Goal: Communication & Community: Answer question/provide support

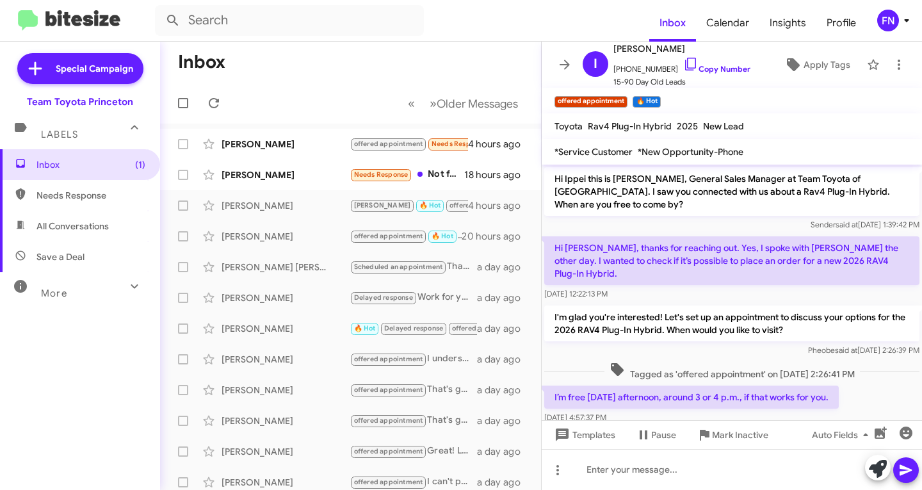
click at [246, 177] on div "[PERSON_NAME]" at bounding box center [286, 174] width 128 height 13
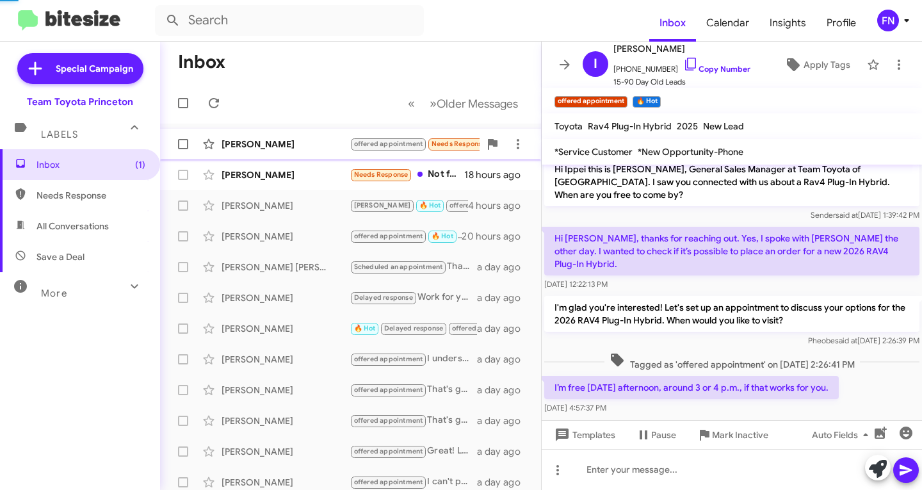
scroll to position [22, 0]
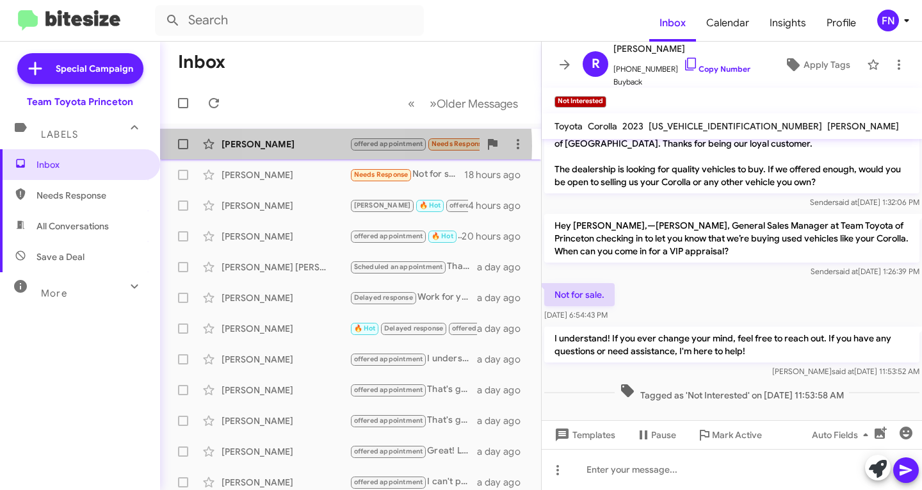
click at [305, 146] on div "[PERSON_NAME]" at bounding box center [286, 144] width 128 height 13
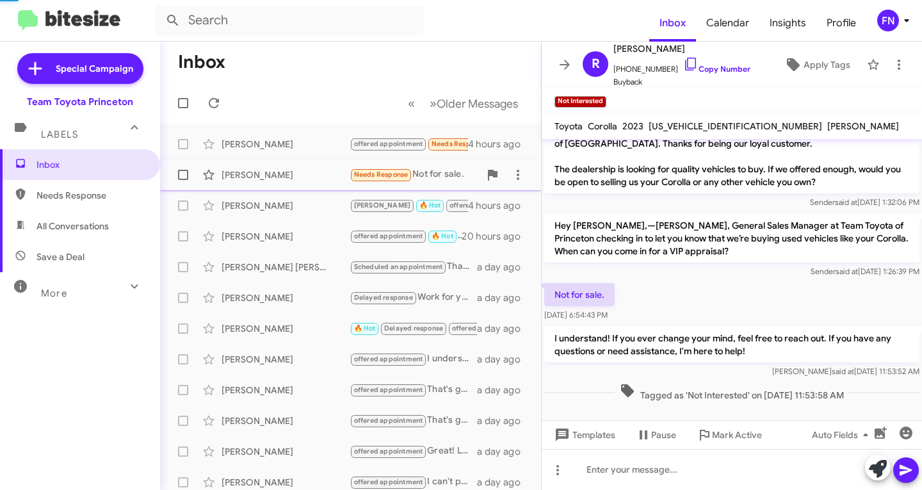
scroll to position [259, 0]
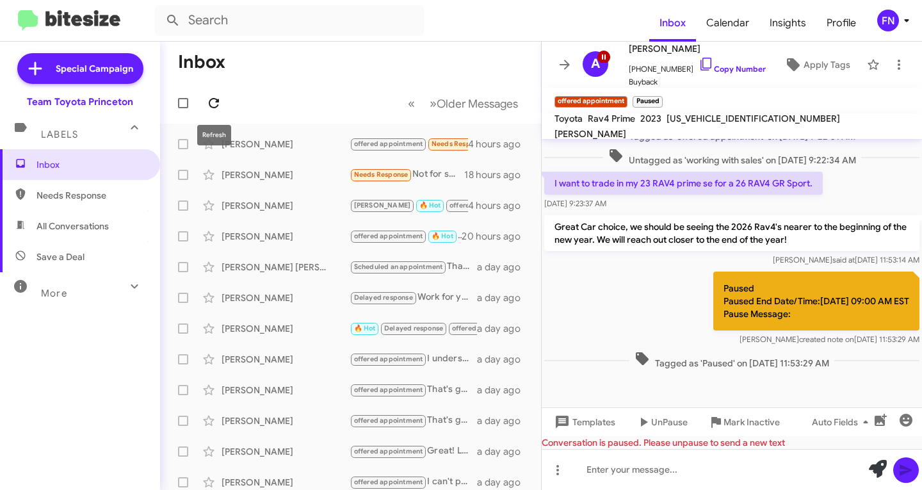
click at [213, 104] on icon at bounding box center [213, 102] width 15 height 15
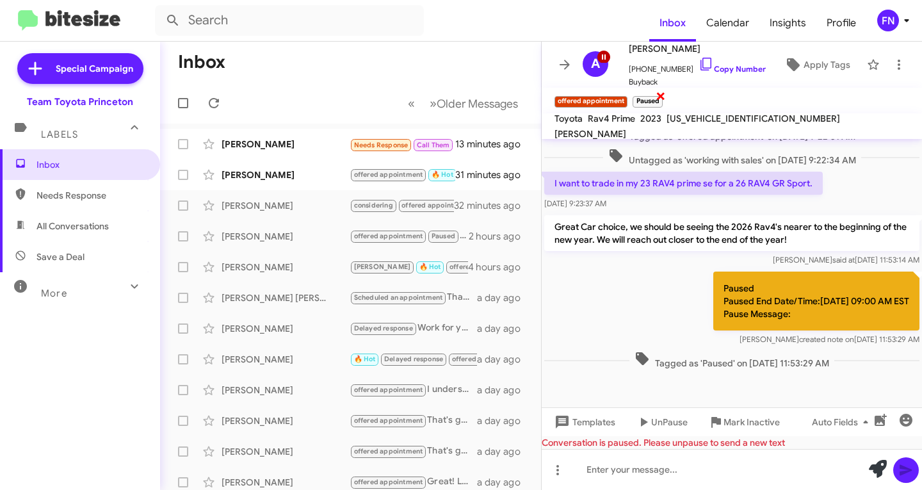
click at [656, 95] on span "×" at bounding box center [661, 95] width 10 height 15
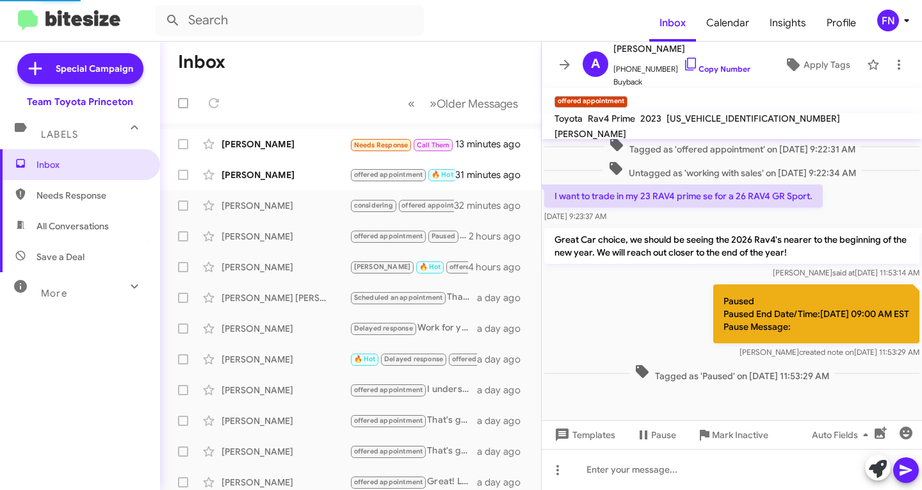
scroll to position [247, 0]
click at [672, 93] on span "×" at bounding box center [670, 95] width 10 height 15
click at [66, 231] on span "All Conversations" at bounding box center [73, 226] width 72 height 13
type input "in:all-conversations"
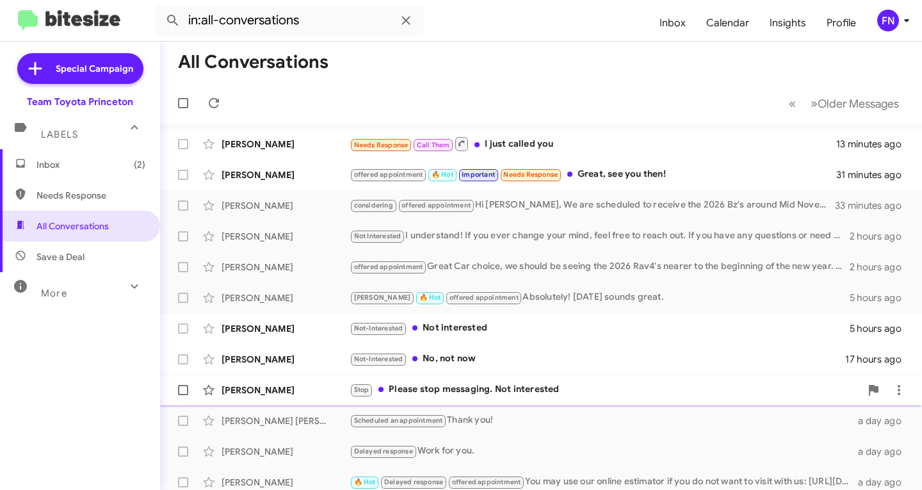
click at [253, 391] on div "[PERSON_NAME]" at bounding box center [286, 390] width 128 height 13
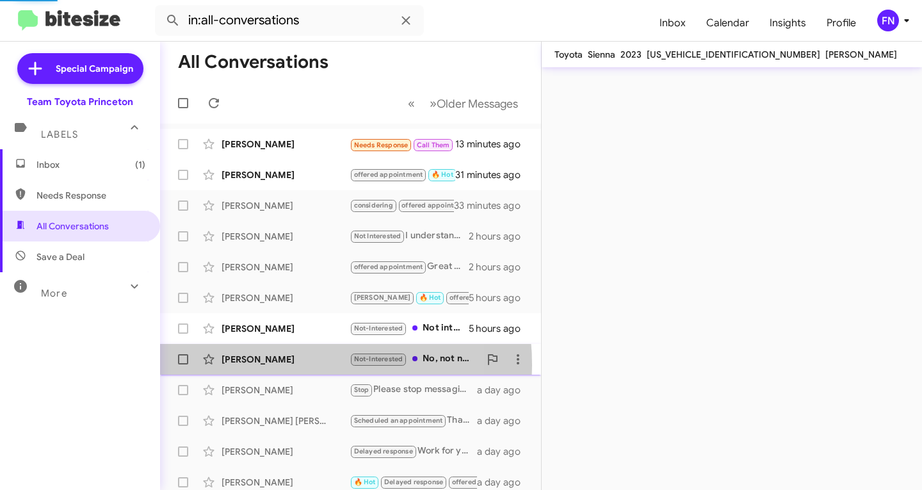
click at [264, 365] on div "[PERSON_NAME]" at bounding box center [286, 359] width 128 height 13
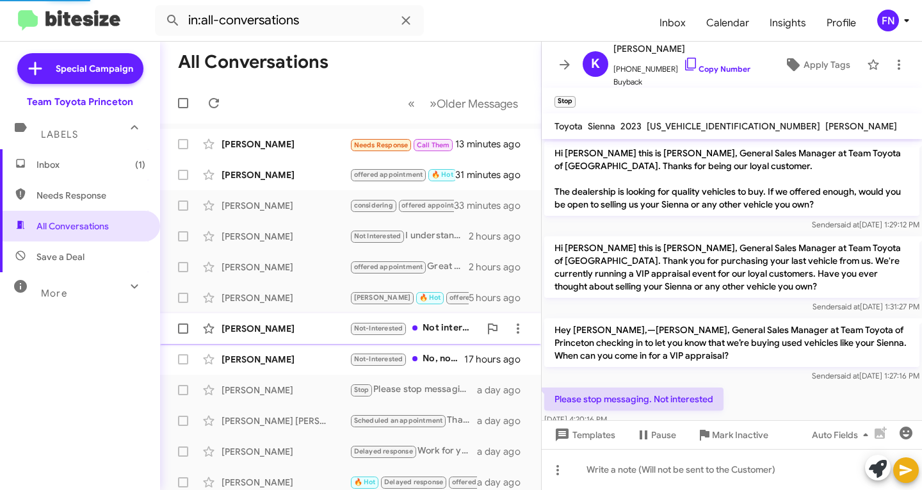
click at [276, 335] on div "[PERSON_NAME] Not-Interested Not interested 5 hours ago" at bounding box center [350, 329] width 361 height 26
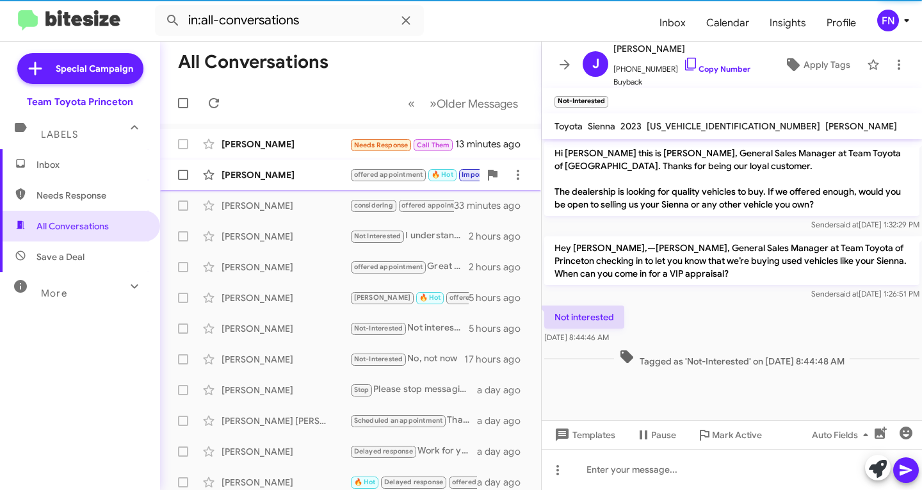
click at [274, 165] on div "[PERSON_NAME] offered appointment 🔥 Hot Important Needs Response Great, see you…" at bounding box center [350, 175] width 361 height 26
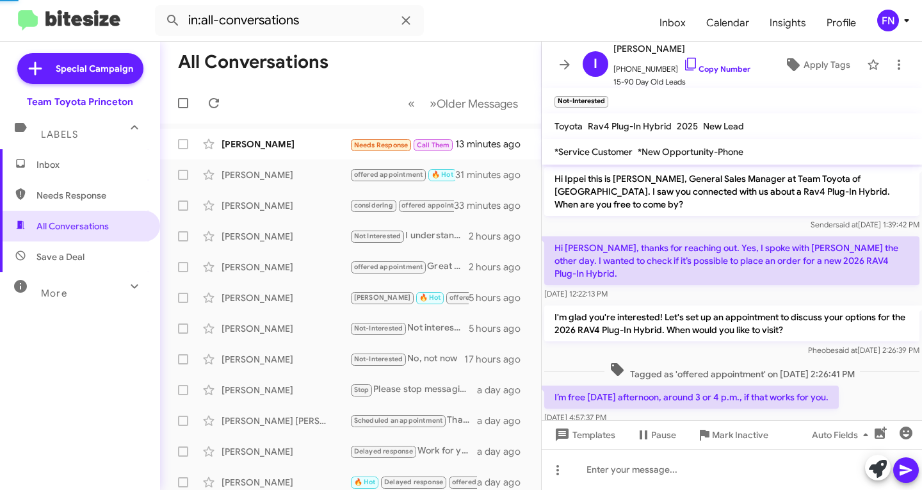
scroll to position [177, 0]
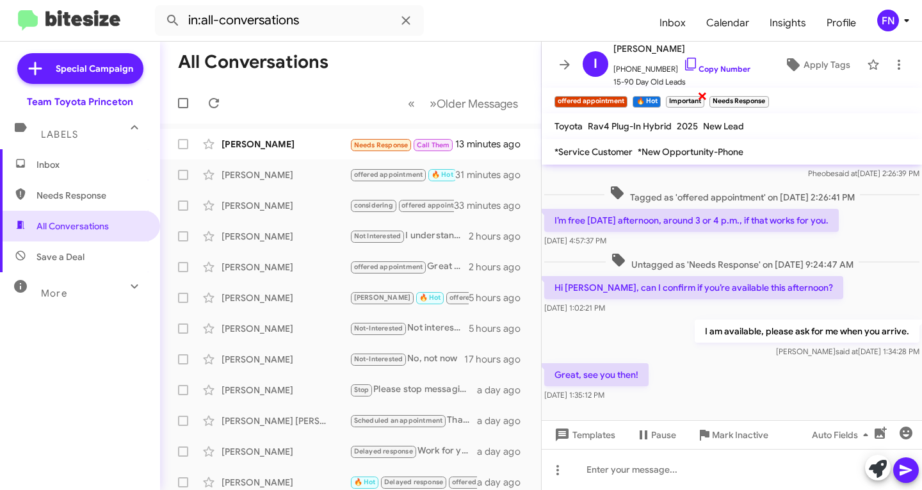
click at [701, 97] on span "×" at bounding box center [702, 95] width 10 height 15
click at [726, 95] on span "×" at bounding box center [723, 95] width 10 height 15
click at [707, 55] on span "[PERSON_NAME]" at bounding box center [682, 48] width 137 height 15
click at [701, 66] on link "Copy Number" at bounding box center [716, 69] width 67 height 10
click at [302, 161] on span "[PERSON_NAME] offered appointment 🔥 Hot Great, see you then! 32 minutes ago" at bounding box center [350, 174] width 381 height 31
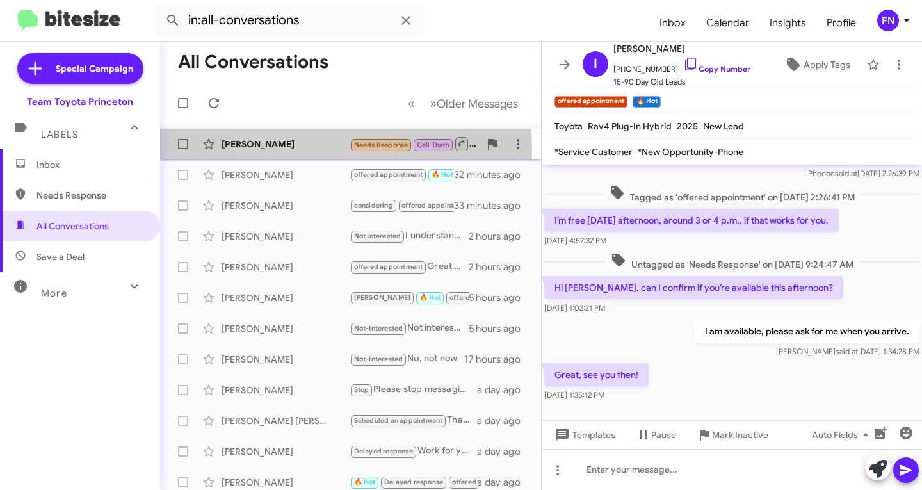
click at [300, 149] on div "[PERSON_NAME]" at bounding box center [286, 144] width 128 height 13
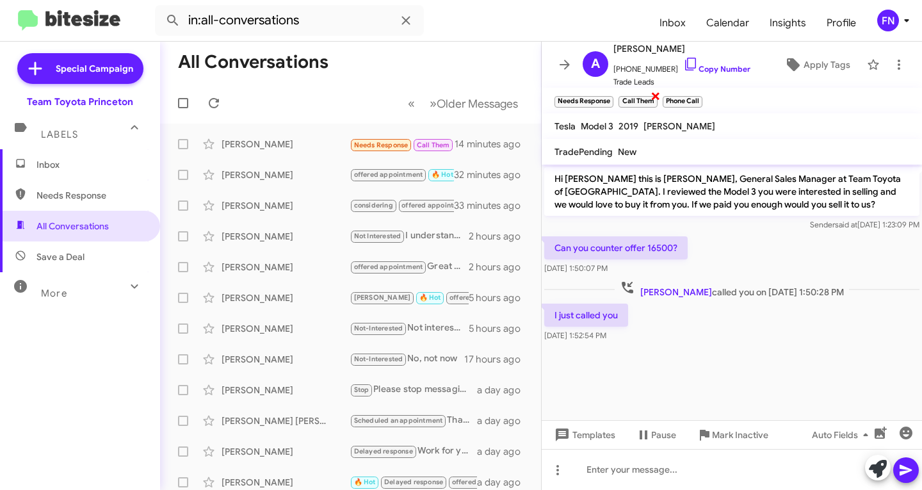
click at [653, 95] on span "×" at bounding box center [656, 95] width 10 height 15
click at [877, 472] on icon at bounding box center [878, 469] width 18 height 18
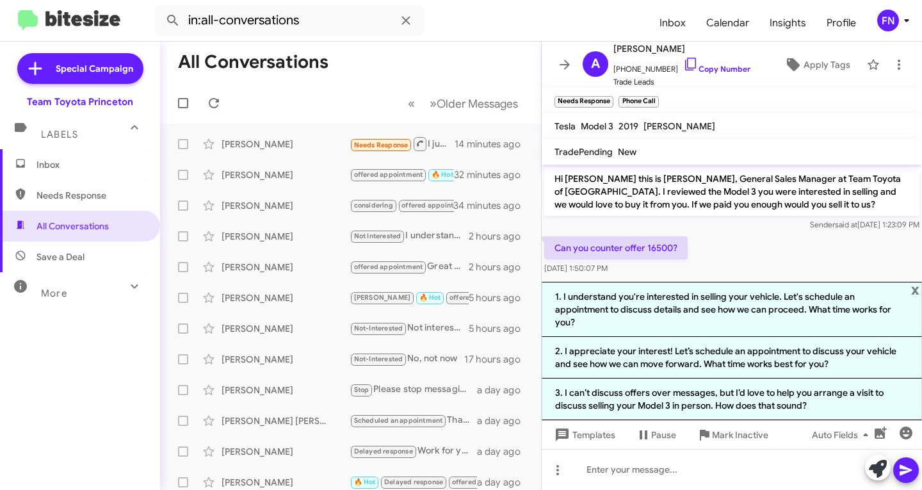
click at [87, 21] on img at bounding box center [69, 20] width 102 height 21
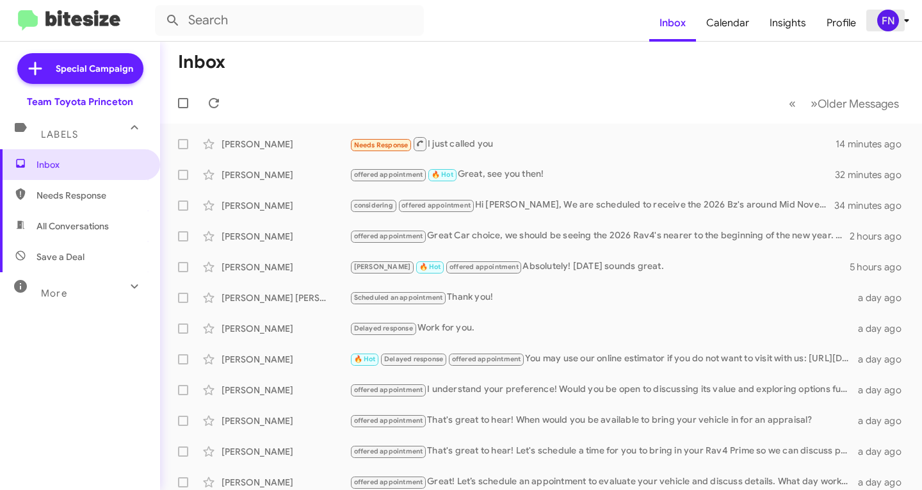
click at [883, 23] on div "FN" at bounding box center [888, 21] width 22 height 22
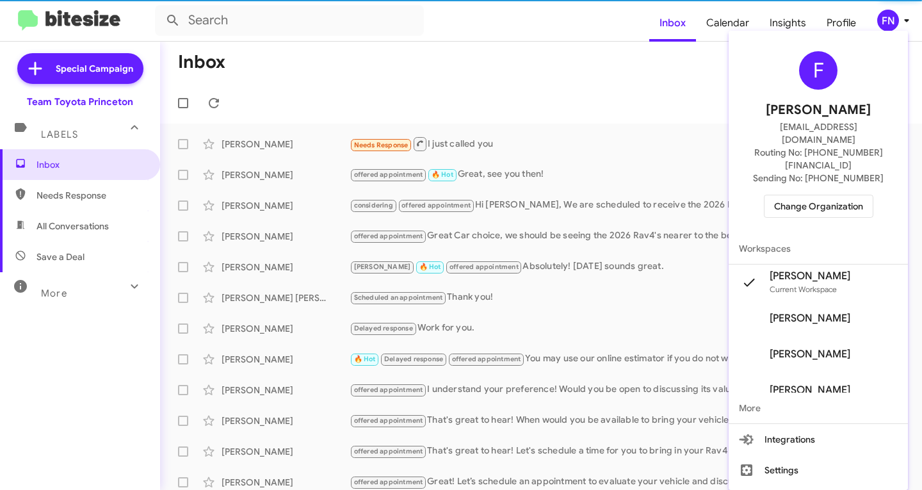
click at [815, 193] on div "F [PERSON_NAME] [EMAIL_ADDRESS][DOMAIN_NAME] Routing No: [PHONE_NUMBER][FINANCI…" at bounding box center [818, 134] width 179 height 197
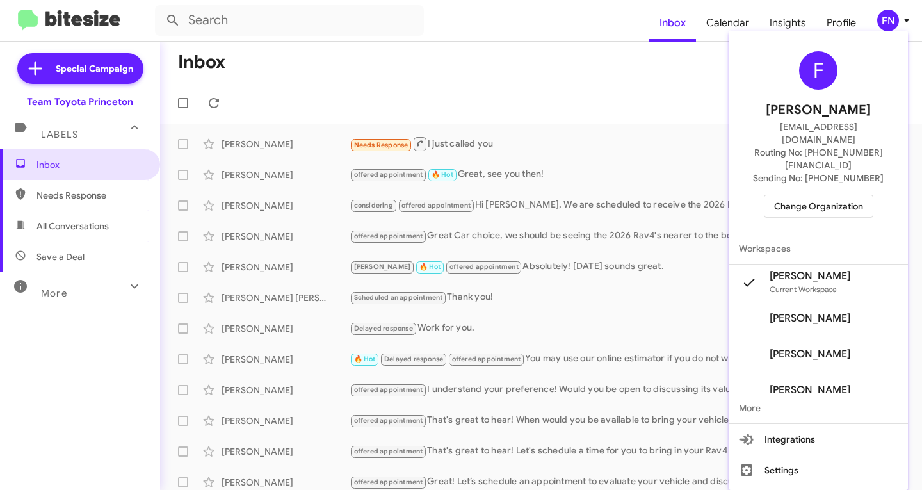
click at [860, 195] on span "Change Organization" at bounding box center [818, 206] width 89 height 22
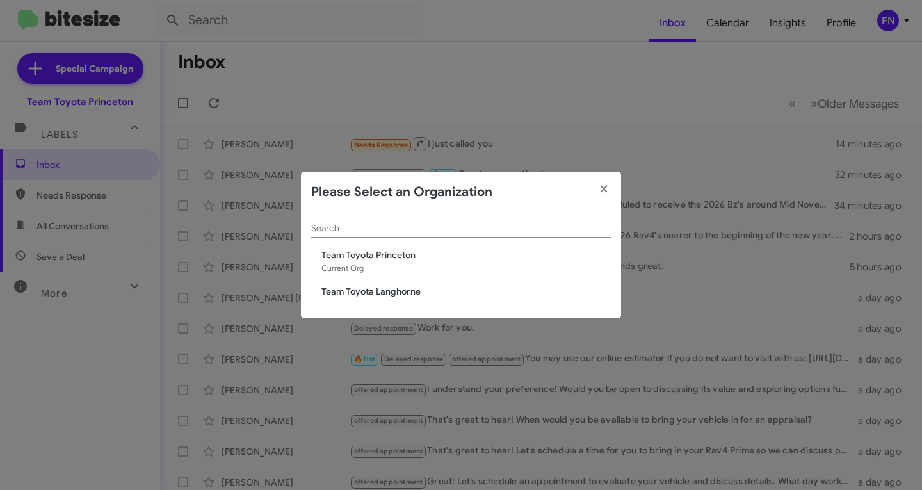
click at [403, 294] on span "Team Toyota Langhorne" at bounding box center [465, 291] width 289 height 13
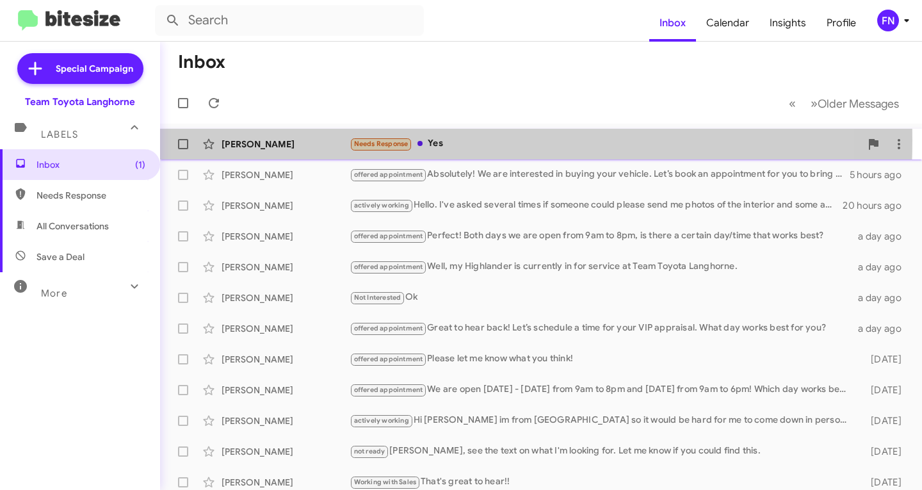
click at [315, 140] on div "[PERSON_NAME]" at bounding box center [286, 144] width 128 height 13
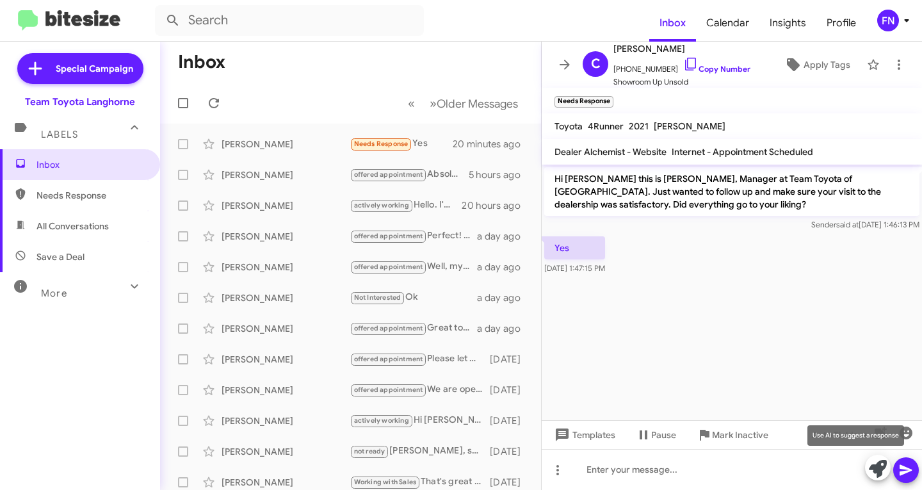
click at [874, 466] on icon at bounding box center [878, 469] width 18 height 18
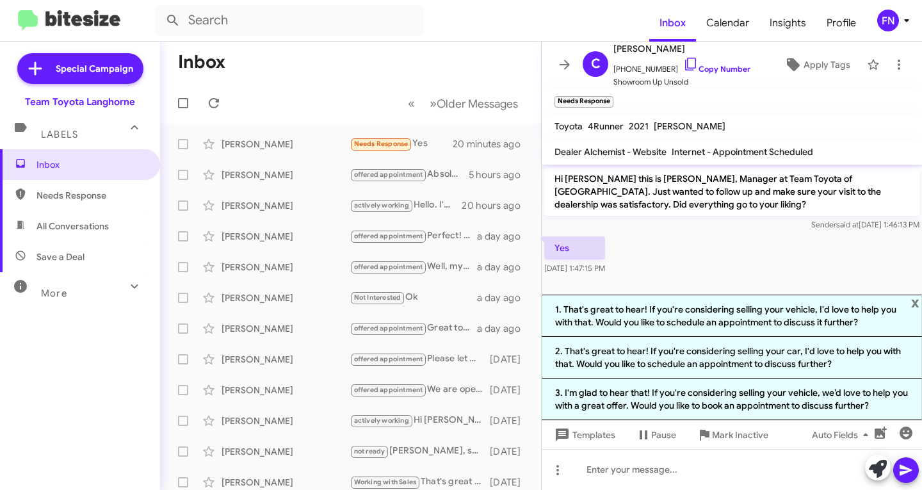
click at [761, 218] on div "Sender said at Oct 8, 2025, 1:46:13 PM" at bounding box center [731, 224] width 375 height 13
click at [724, 65] on link "Copy Number" at bounding box center [716, 69] width 67 height 10
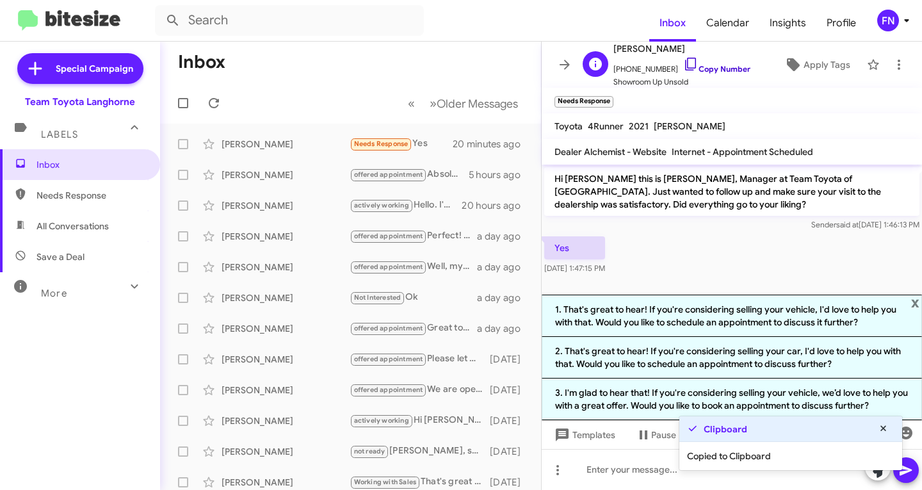
click at [724, 65] on link "Copy Number" at bounding box center [716, 69] width 67 height 10
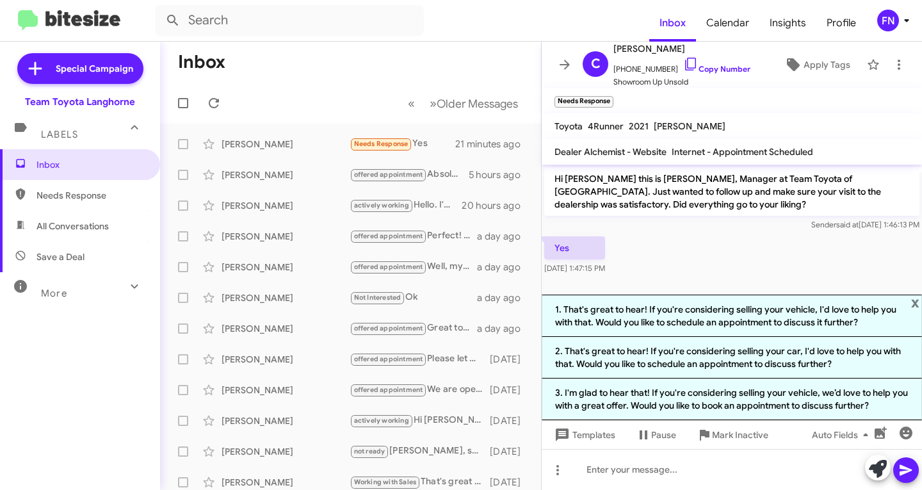
drag, startPoint x: 688, startPoint y: 200, endPoint x: 763, endPoint y: 69, distance: 151.2
click at [688, 200] on p "Hi Carolyn this is Chris Erxleben, Manager at Team Toyota of Langhorne. Just wa…" at bounding box center [731, 191] width 375 height 49
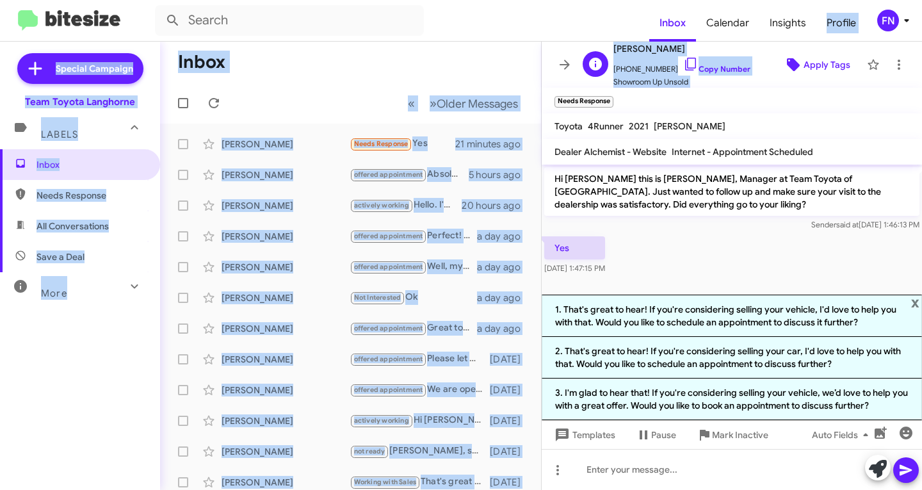
drag, startPoint x: 806, startPoint y: 42, endPoint x: 808, endPoint y: 66, distance: 24.4
click at [806, 41] on div "Inbox Calendar Insights Profile FN Special Campaign Team Toyota Langhorne Label…" at bounding box center [461, 245] width 922 height 490
click at [808, 67] on span "Apply Tags" at bounding box center [827, 64] width 47 height 23
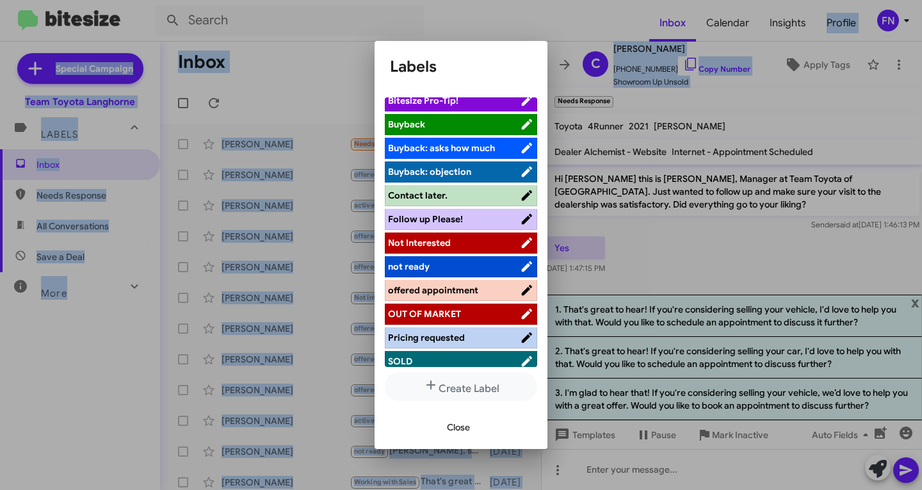
scroll to position [205, 0]
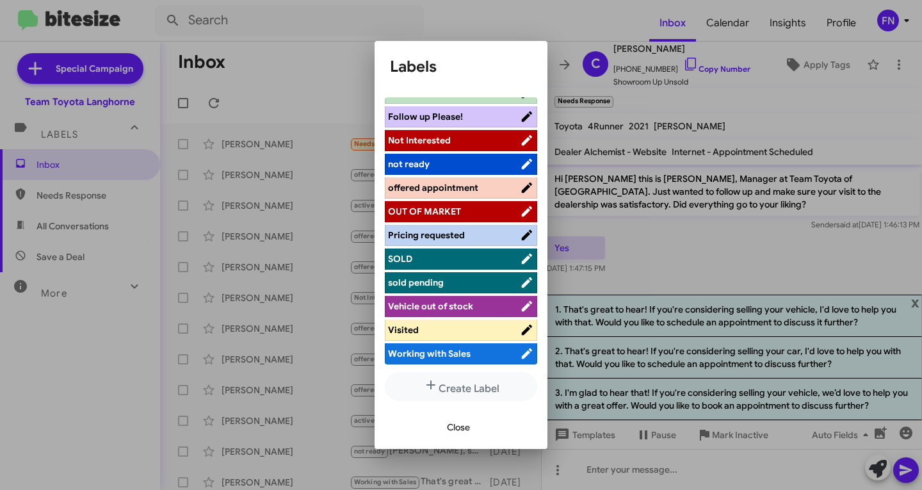
drag, startPoint x: 466, startPoint y: 330, endPoint x: 471, endPoint y: 351, distance: 21.9
click at [467, 330] on span "Visited" at bounding box center [454, 329] width 132 height 13
click at [455, 425] on span "Close" at bounding box center [458, 427] width 23 height 23
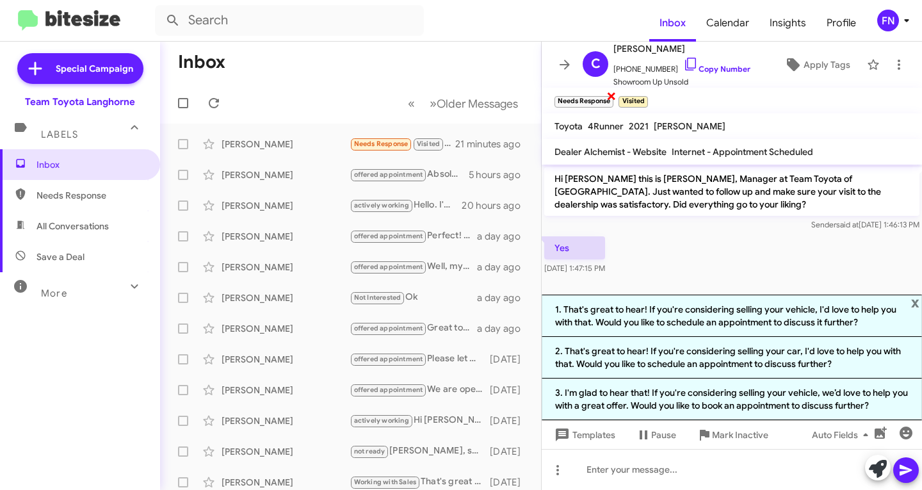
click at [612, 95] on span "×" at bounding box center [611, 95] width 10 height 15
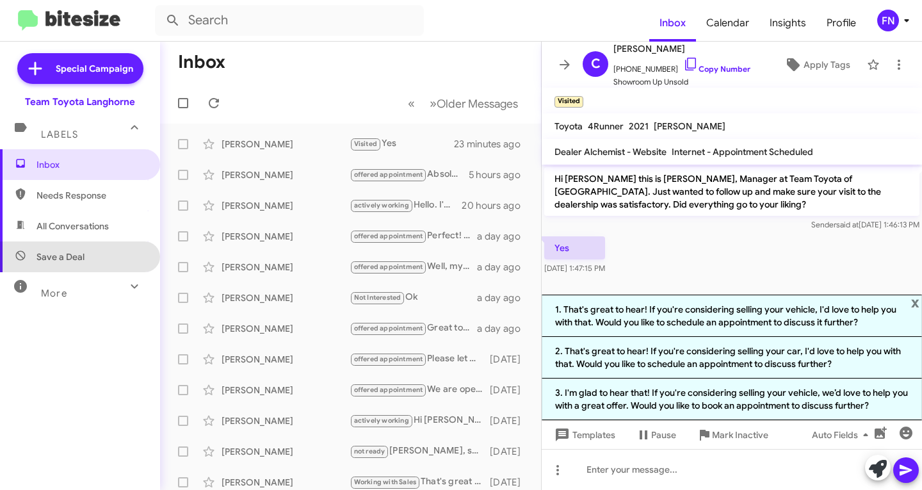
click at [107, 243] on span "Save a Deal" at bounding box center [80, 256] width 160 height 31
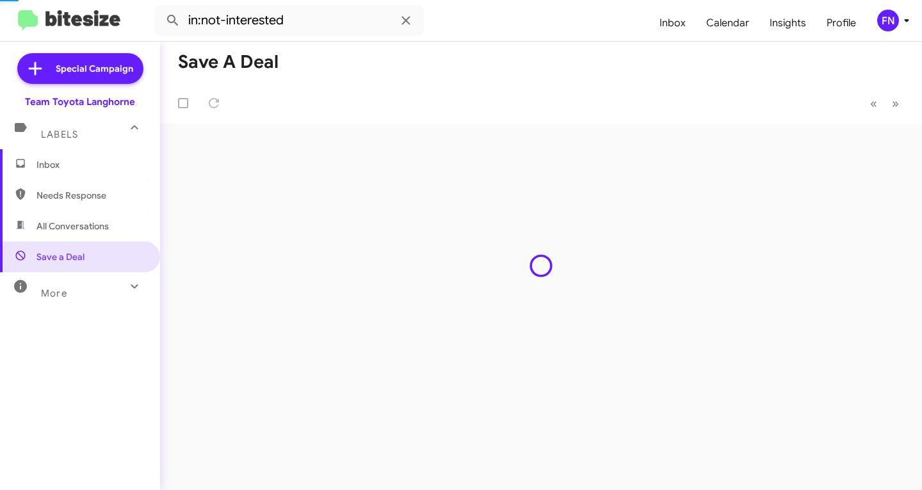
click at [106, 231] on span "All Conversations" at bounding box center [73, 226] width 72 height 13
type input "in:all-conversations"
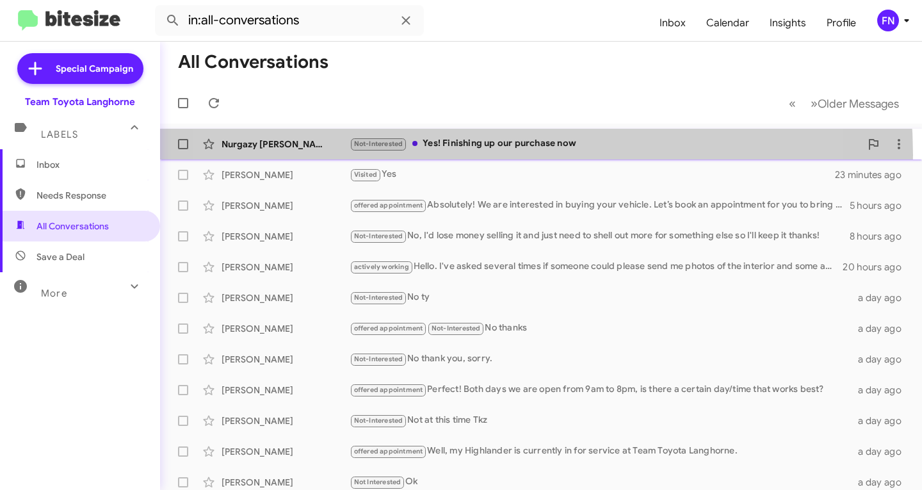
click at [471, 155] on div "Nurgazy Usonbek Uulu Not-Interested Yes! Finishing up our purchase now 3 minute…" at bounding box center [541, 144] width 742 height 26
